Goal: Information Seeking & Learning: Learn about a topic

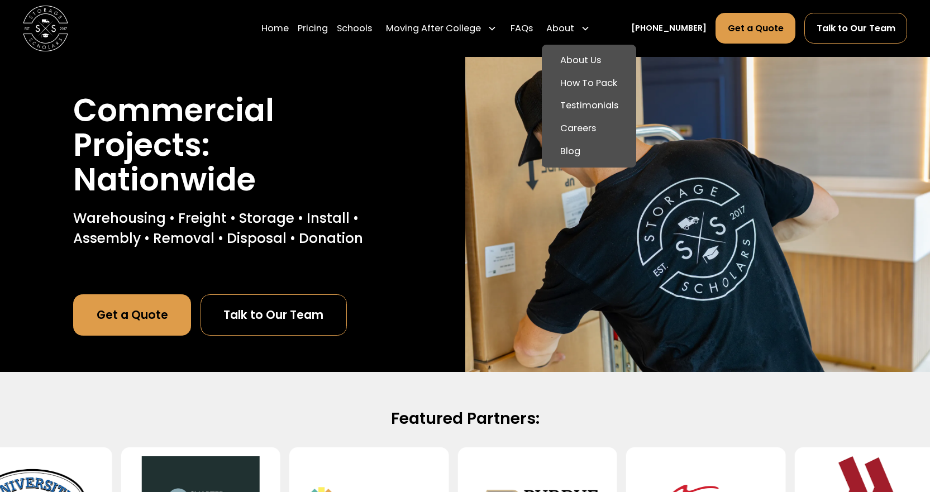
click at [593, 37] on div "About" at bounding box center [568, 28] width 53 height 32
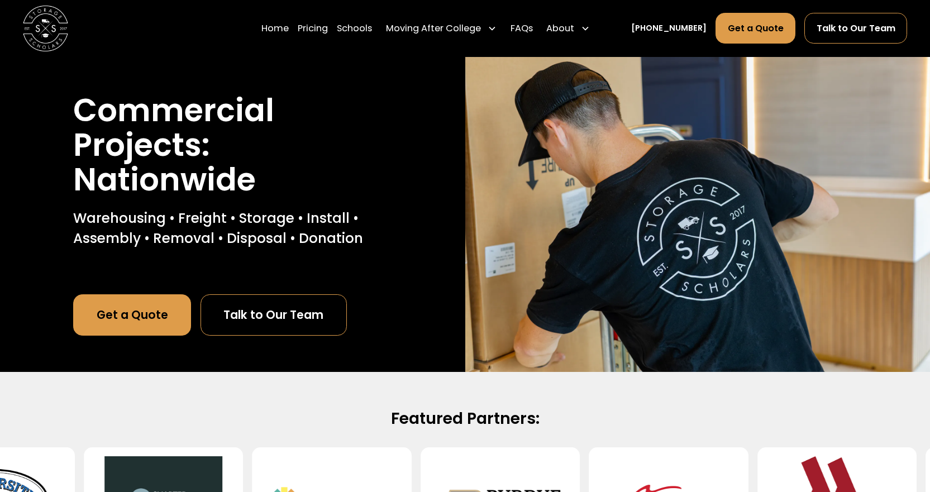
click at [591, 37] on div "About" at bounding box center [568, 28] width 53 height 32
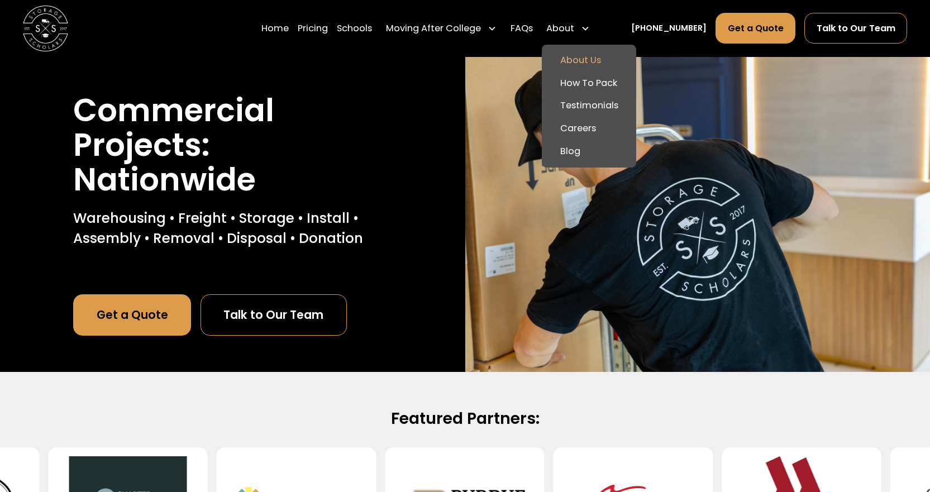
click at [593, 62] on link "About Us" at bounding box center [588, 60] width 85 height 23
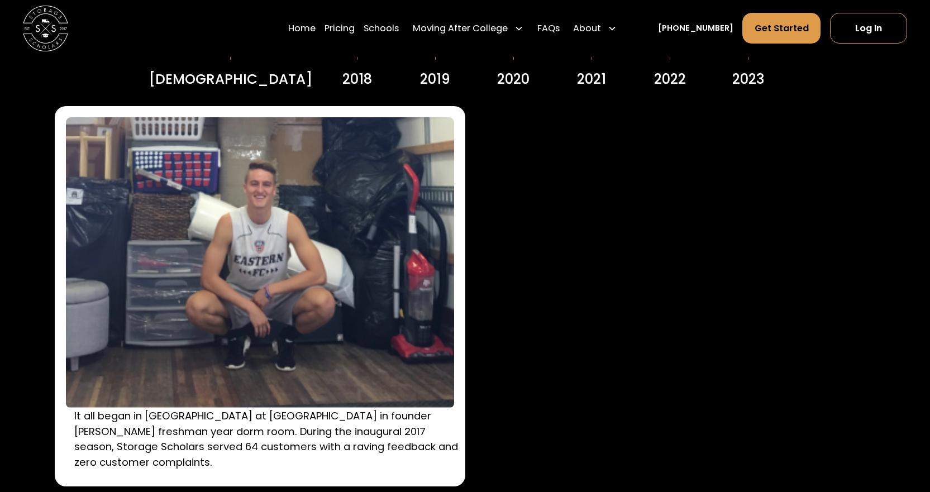
scroll to position [1676, 0]
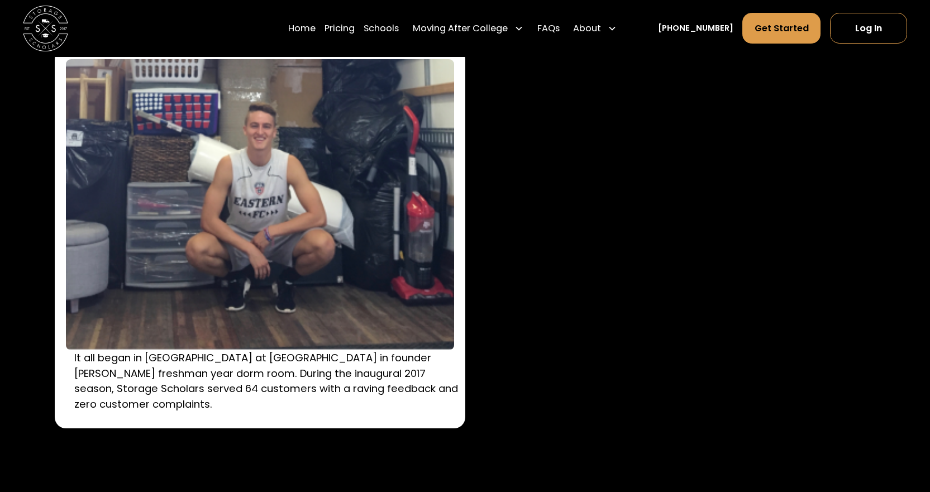
drag, startPoint x: 248, startPoint y: 401, endPoint x: 282, endPoint y: 392, distance: 35.9
click at [282, 392] on p "It all began in [GEOGRAPHIC_DATA] at [GEOGRAPHIC_DATA] in founder [PERSON_NAME]…" at bounding box center [268, 380] width 388 height 61
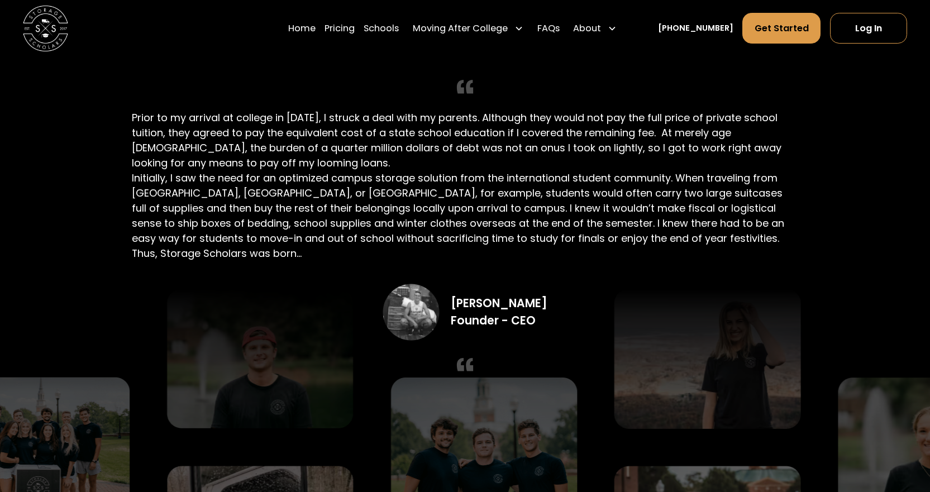
scroll to position [2179, 0]
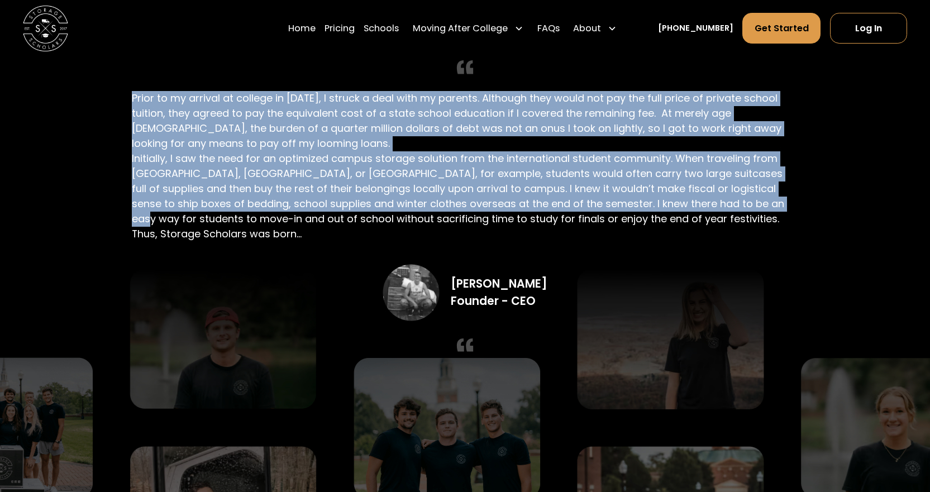
drag, startPoint x: 732, startPoint y: 213, endPoint x: 586, endPoint y: 142, distance: 161.9
click at [586, 142] on div "Founding Story Prior to my arrival at college in 2016, I struck a deal with my …" at bounding box center [465, 184] width 667 height 370
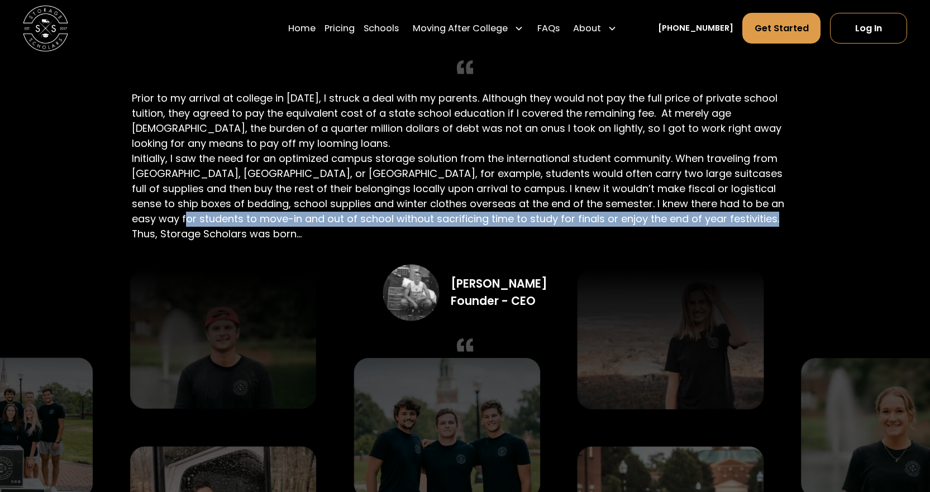
drag, startPoint x: 747, startPoint y: 218, endPoint x: 797, endPoint y: 206, distance: 51.9
click at [797, 206] on div "Founding Story Prior to my arrival at college in 2016, I struck a deal with my …" at bounding box center [465, 184] width 667 height 370
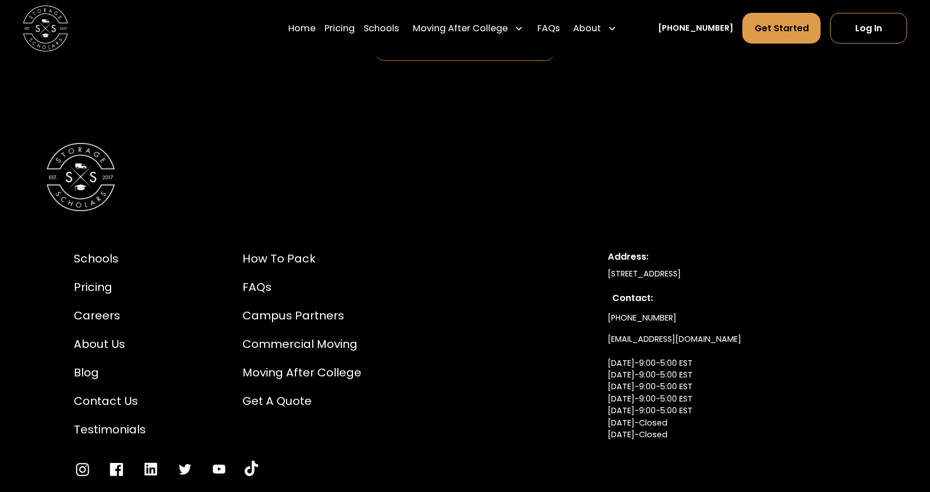
scroll to position [6087, 0]
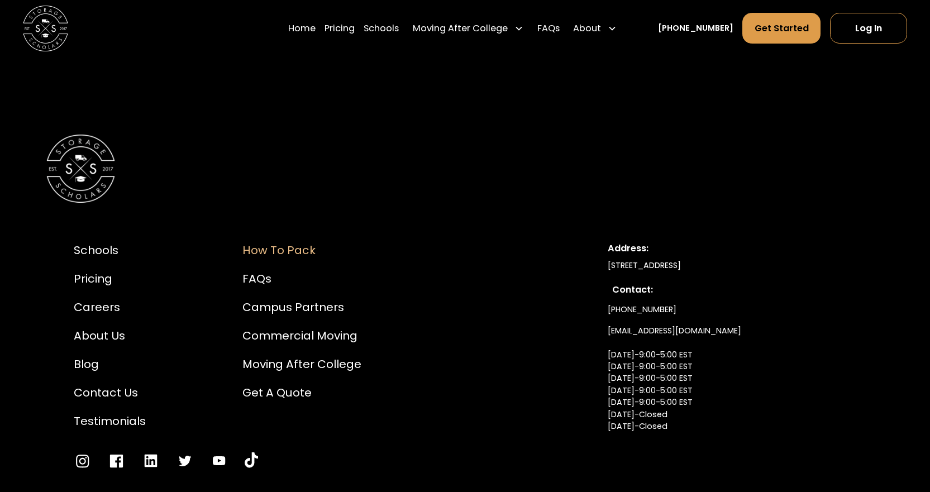
click at [279, 259] on div "How to Pack" at bounding box center [302, 250] width 119 height 17
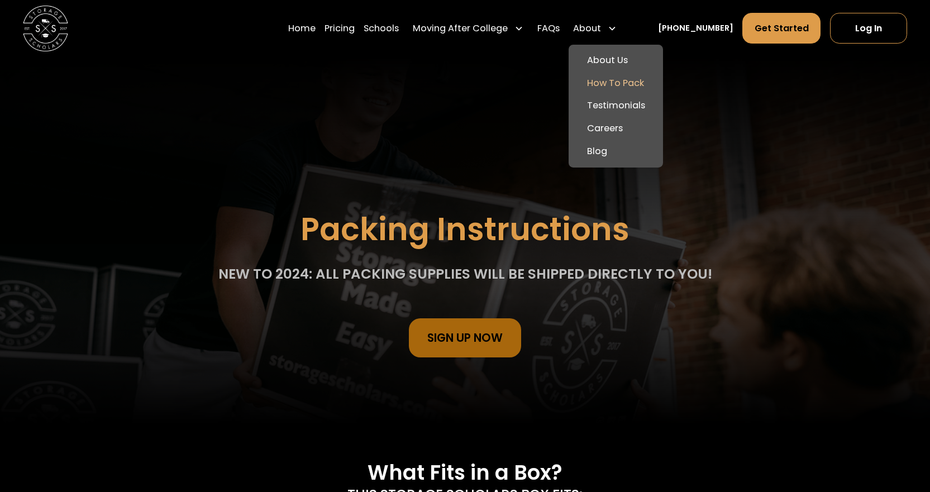
click at [597, 26] on div "About" at bounding box center [587, 28] width 28 height 13
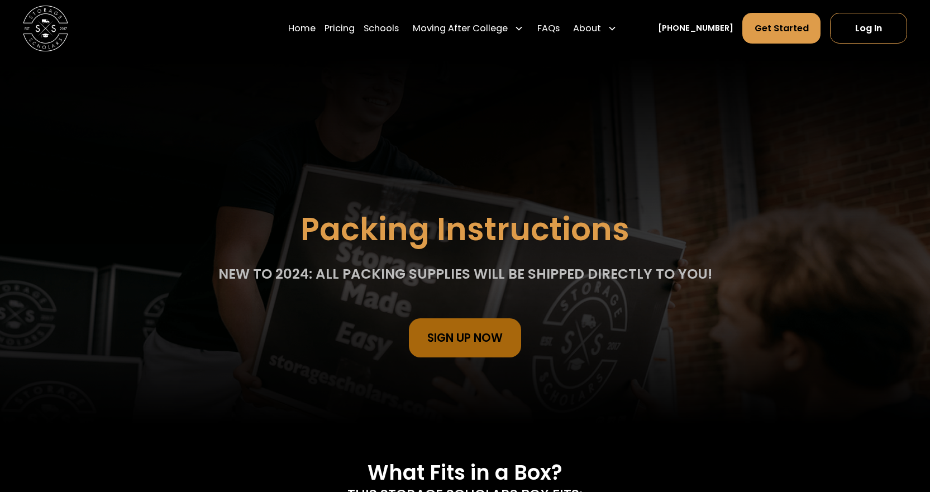
click at [601, 30] on div "About" at bounding box center [587, 28] width 28 height 13
click at [347, 26] on link "Pricing" at bounding box center [340, 28] width 30 height 32
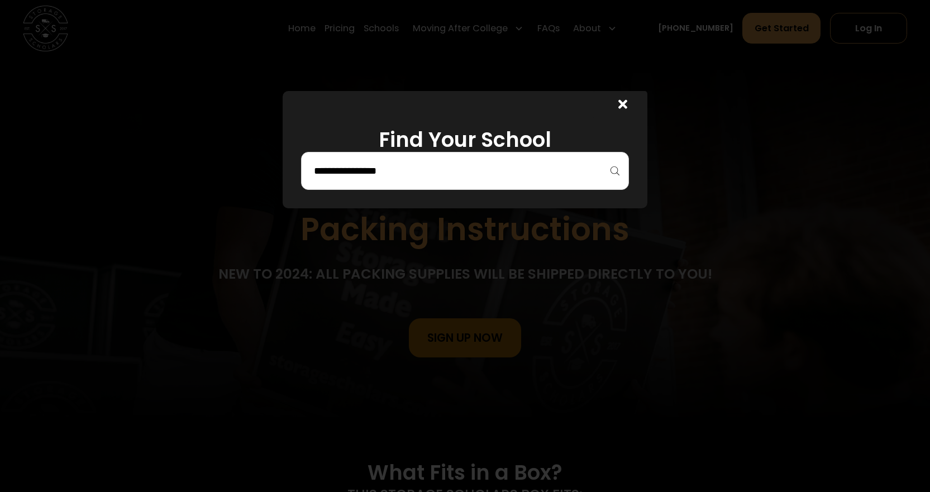
click at [322, 31] on div at bounding box center [465, 246] width 930 height 492
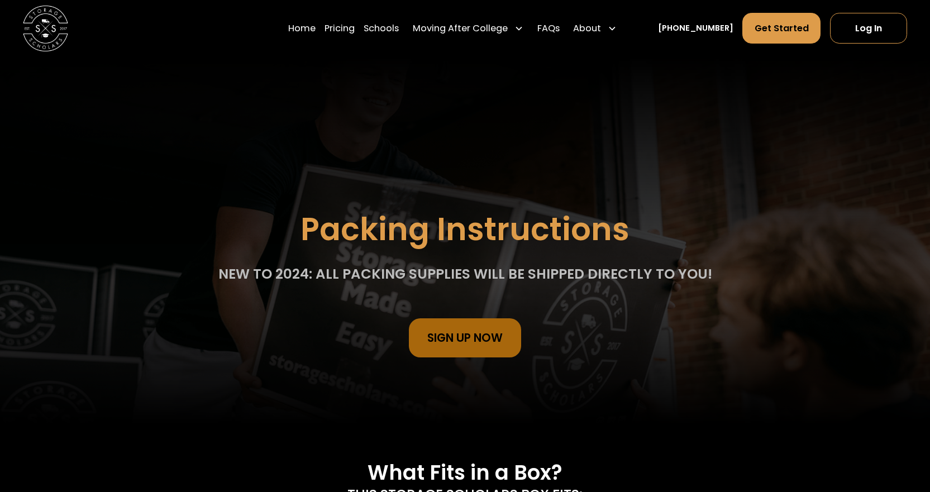
click at [316, 31] on link "Home" at bounding box center [301, 28] width 27 height 32
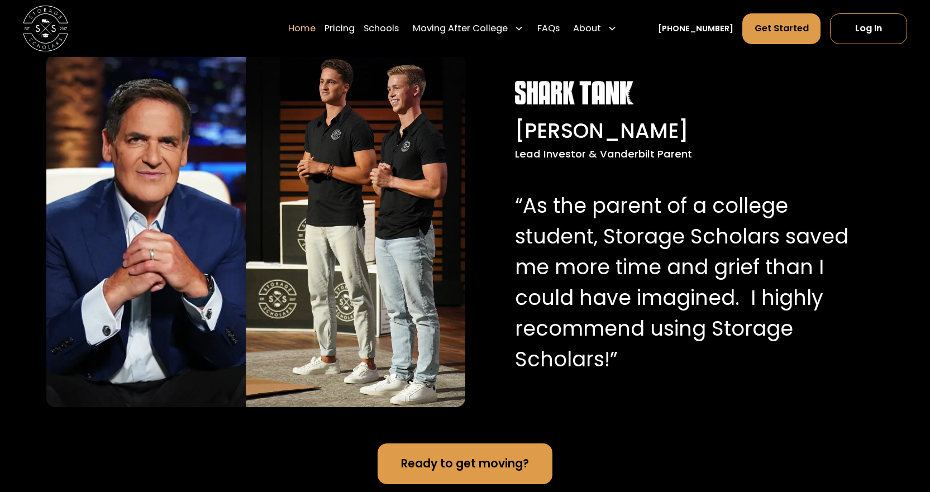
scroll to position [1173, 0]
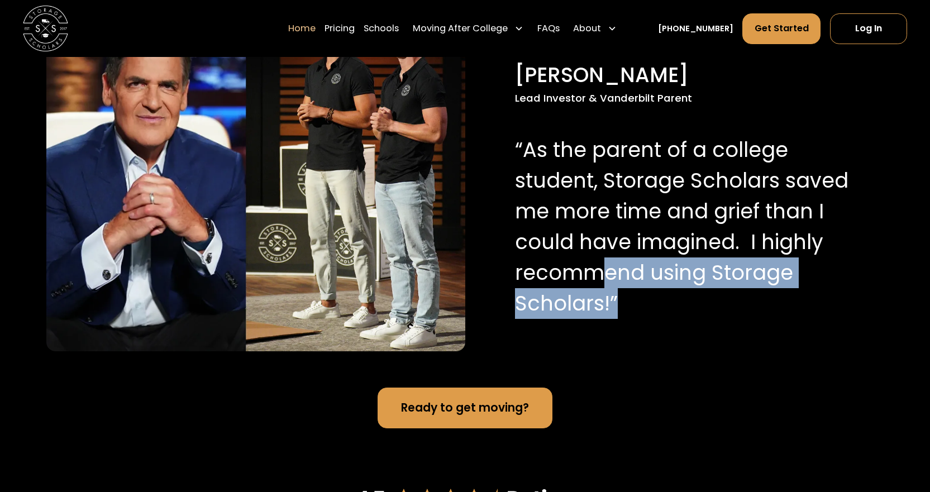
drag, startPoint x: 636, startPoint y: 326, endPoint x: 602, endPoint y: 305, distance: 40.3
click at [603, 305] on p "“As the parent of a college student, Storage Scholars saved me more time and gr…" at bounding box center [684, 227] width 338 height 184
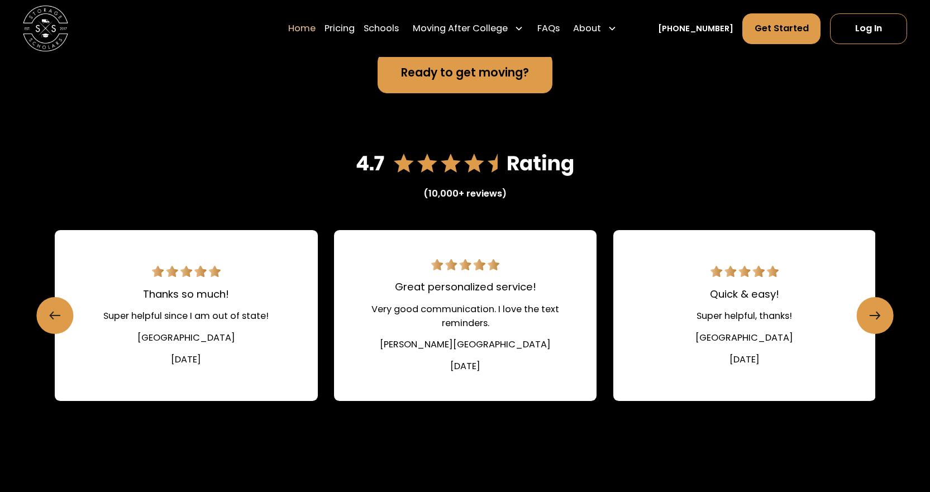
scroll to position [1565, 0]
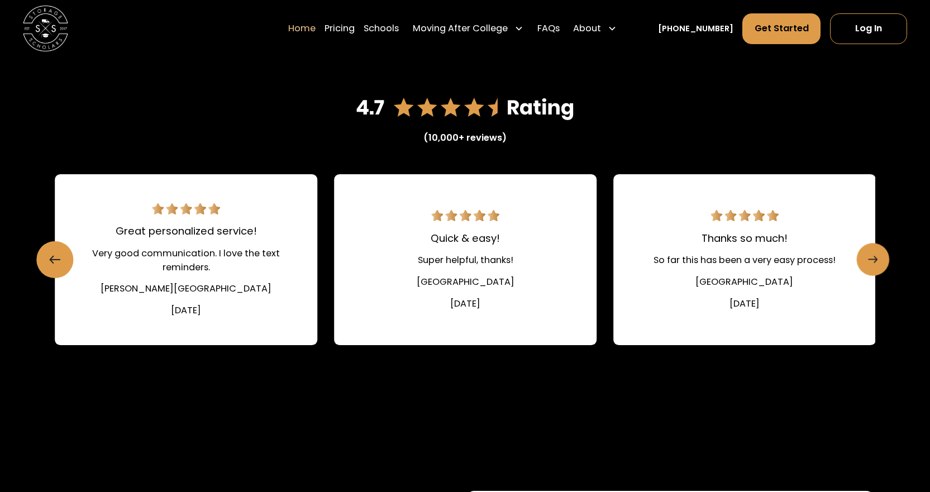
click at [869, 269] on icon "Next slide" at bounding box center [873, 260] width 10 height 18
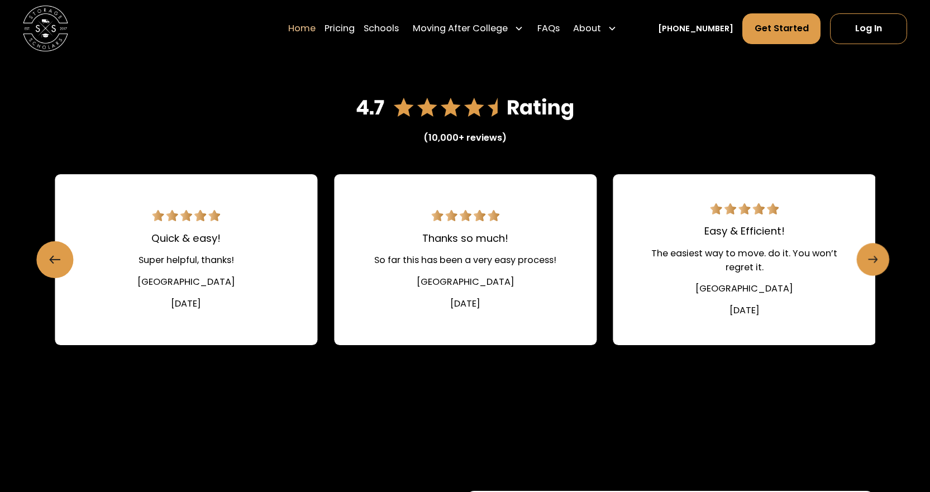
click at [866, 277] on link "Next slide" at bounding box center [873, 260] width 33 height 33
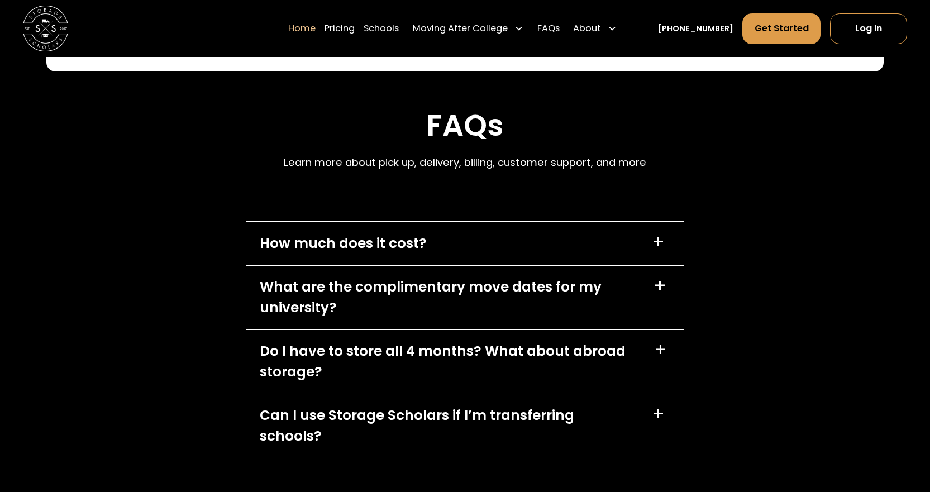
scroll to position [3297, 0]
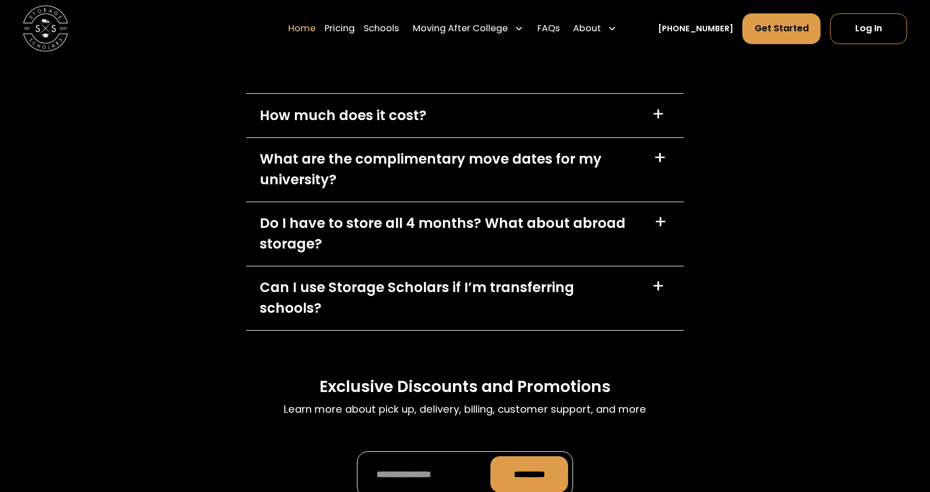
click at [502, 254] on div "Do I have to store all 4 months? What about abroad storage?" at bounding box center [450, 233] width 381 height 41
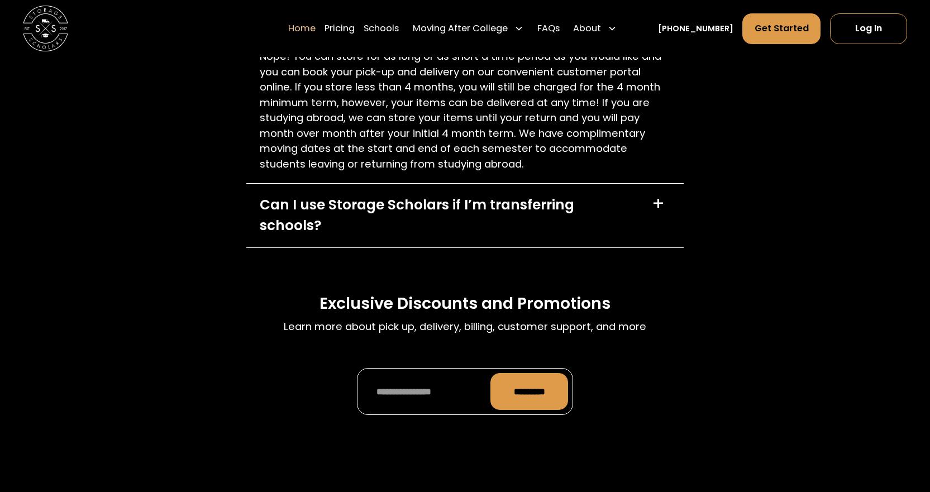
scroll to position [3520, 0]
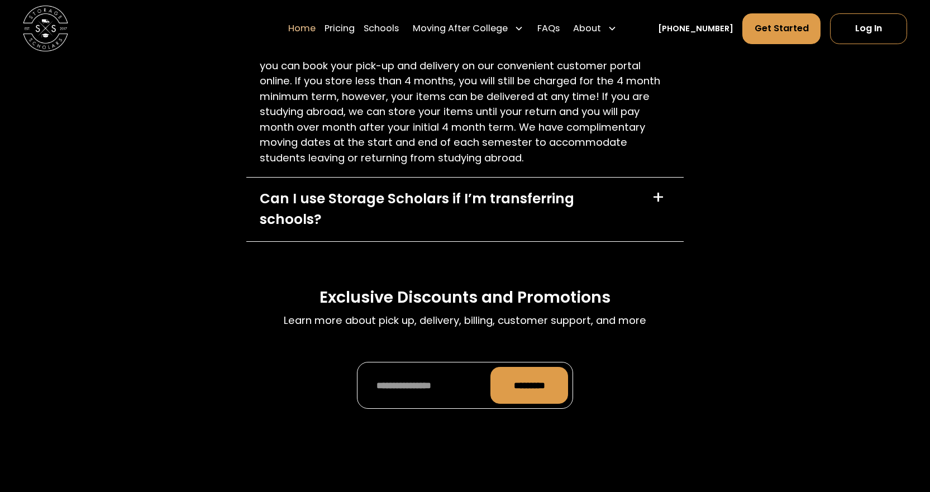
click at [505, 230] on div "Can I use Storage Scholars if I’m transferring schools?" at bounding box center [449, 209] width 378 height 41
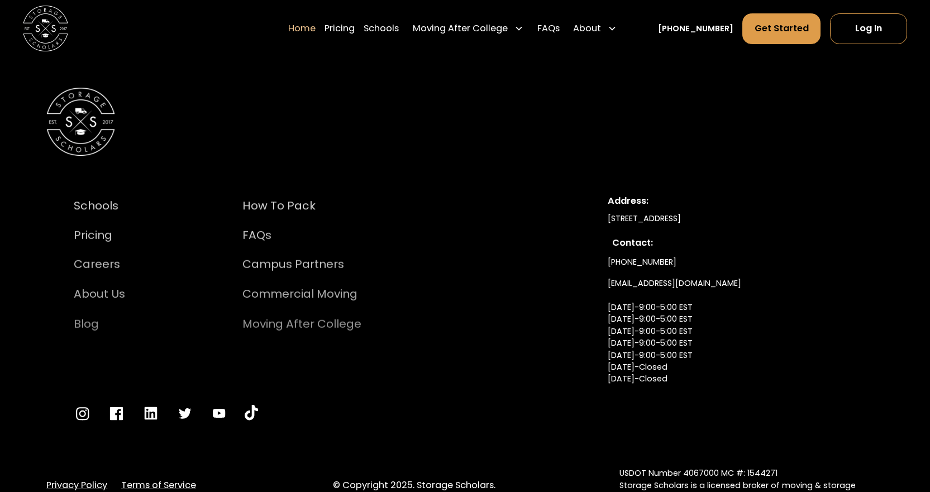
scroll to position [4069, 0]
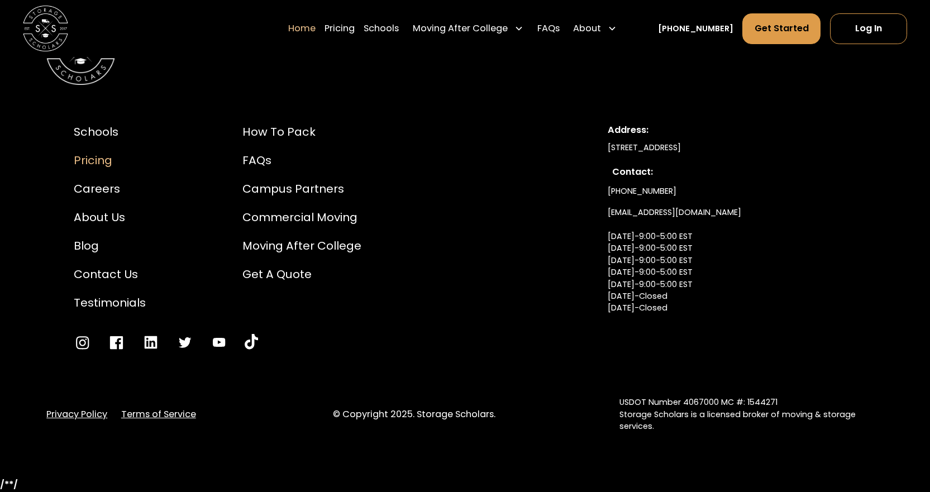
click at [92, 165] on div "Pricing" at bounding box center [110, 160] width 72 height 17
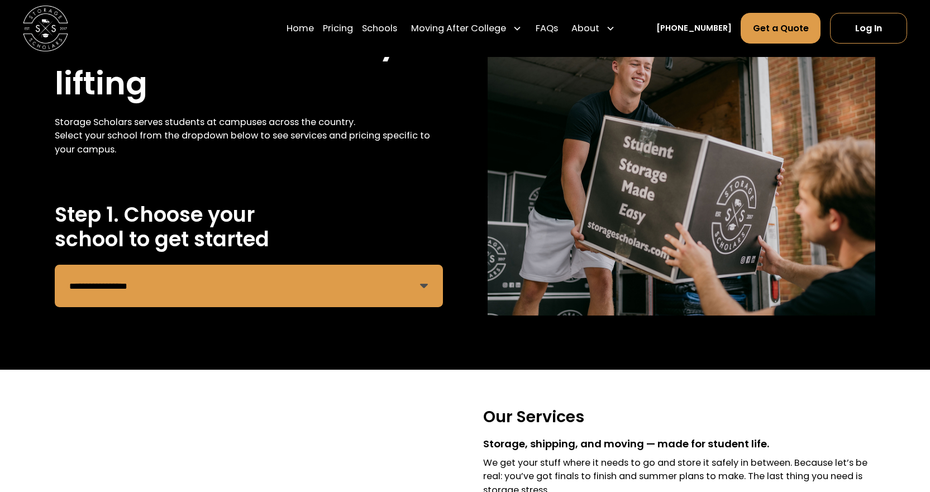
scroll to position [112, 0]
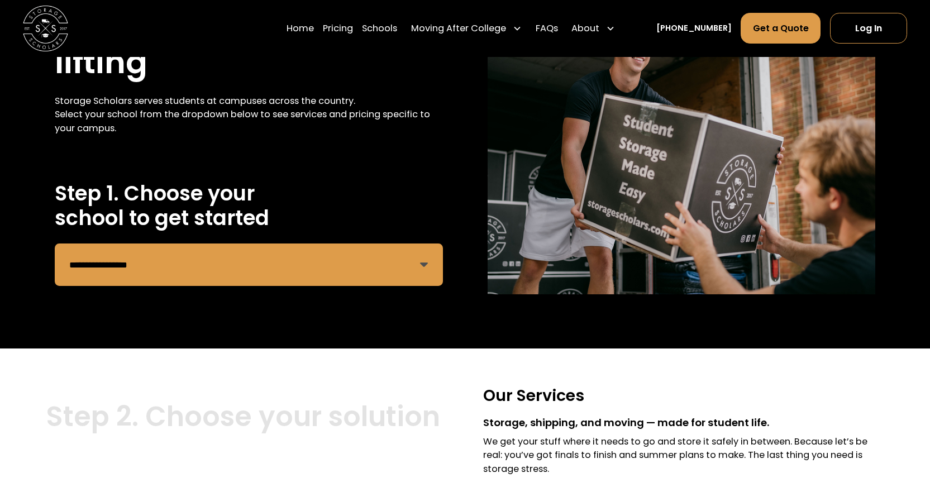
click at [231, 255] on select "**********" at bounding box center [249, 265] width 388 height 42
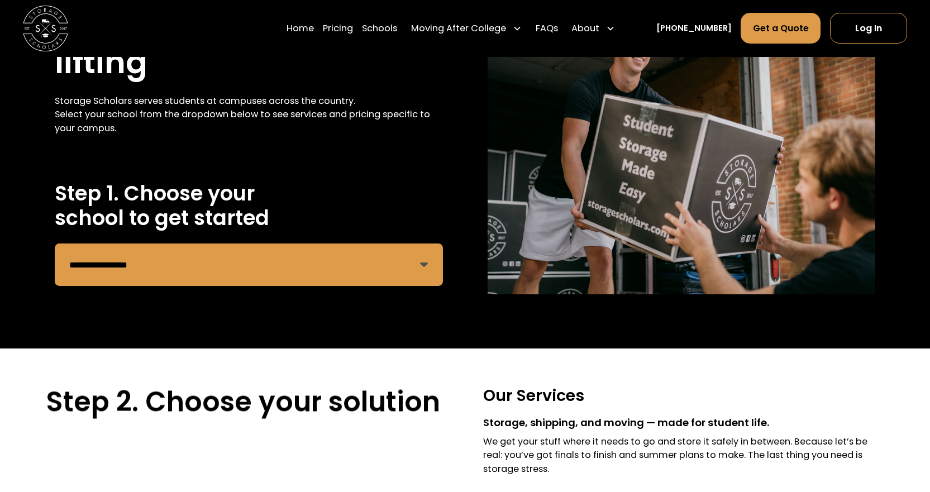
click at [231, 255] on select "**********" at bounding box center [249, 265] width 388 height 42
select select "**********"
click at [55, 244] on select "**********" at bounding box center [249, 265] width 388 height 42
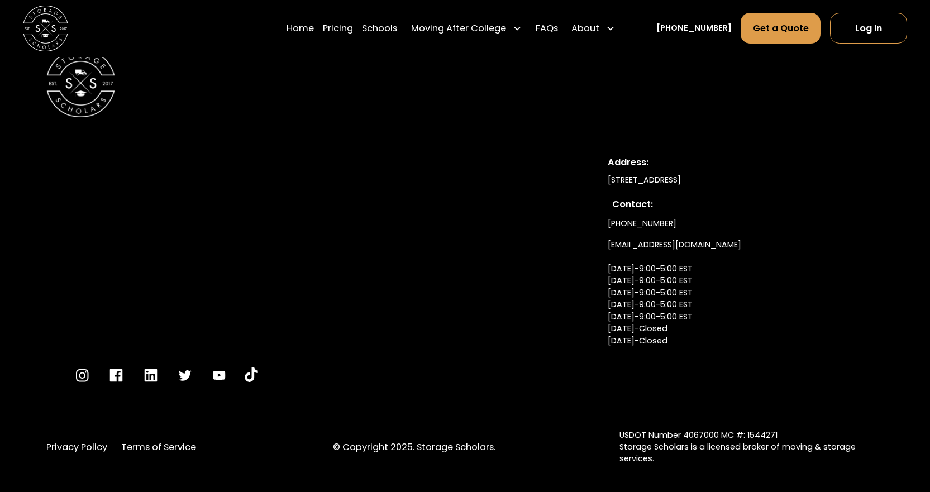
scroll to position [2286, 0]
